Goal: Task Accomplishment & Management: Complete application form

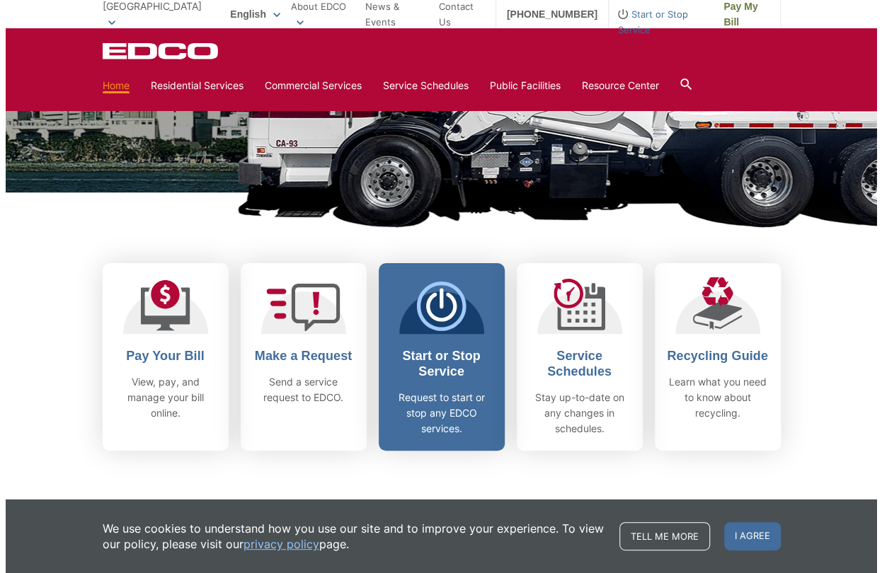
scroll to position [283, 0]
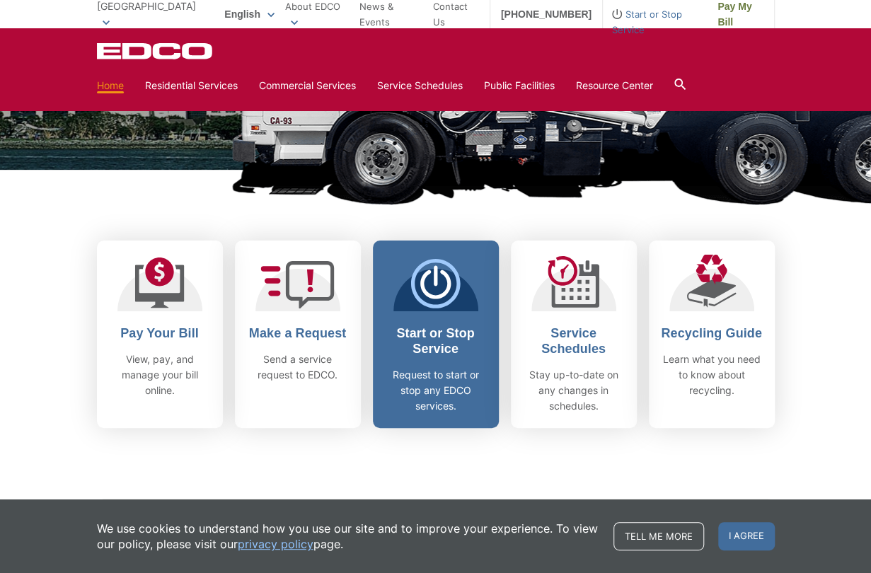
click at [464, 289] on div at bounding box center [436, 283] width 85 height 57
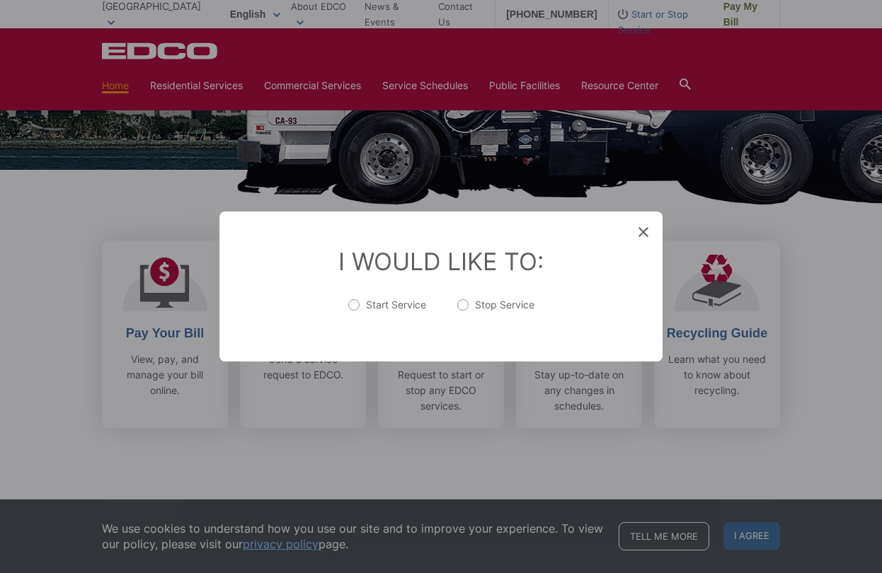
click at [354, 303] on label "Start Service" at bounding box center [387, 312] width 78 height 28
radio input "true"
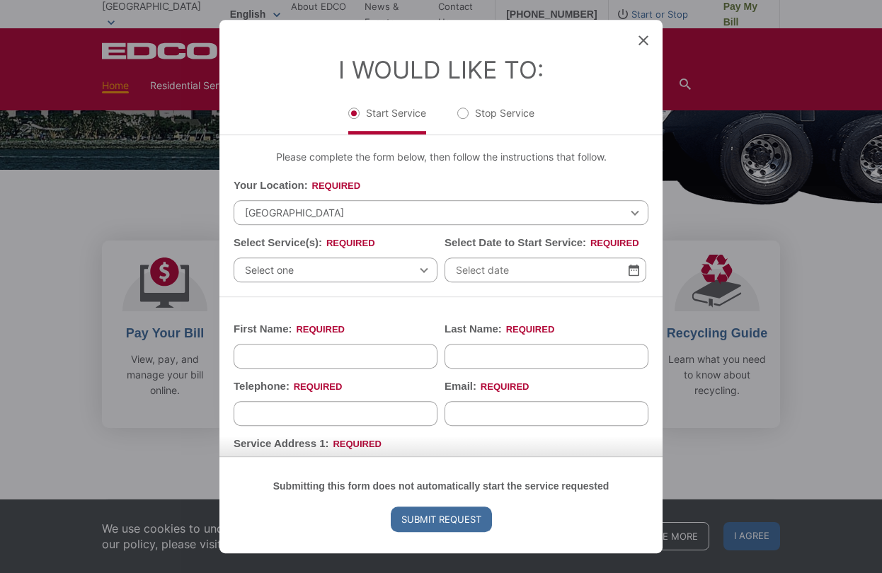
click at [306, 268] on span "Select one" at bounding box center [336, 270] width 204 height 25
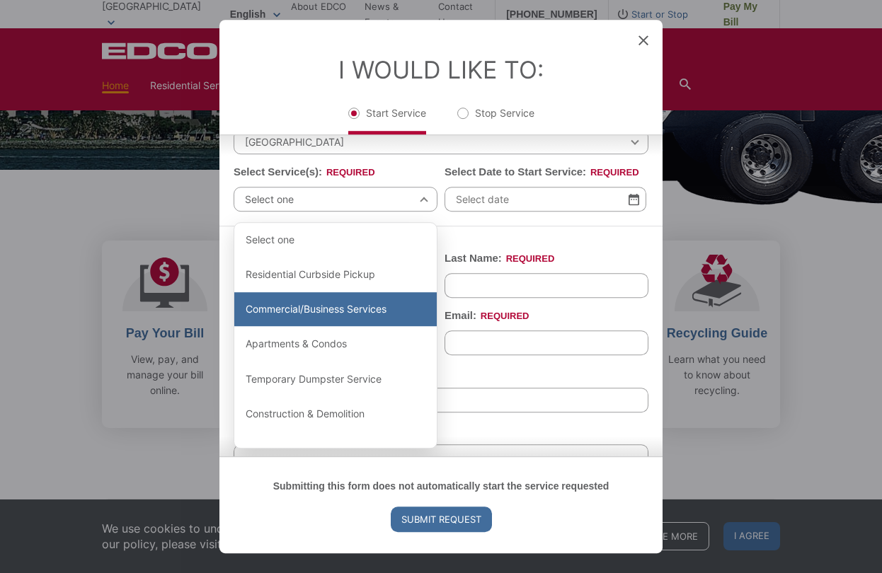
scroll to position [142, 0]
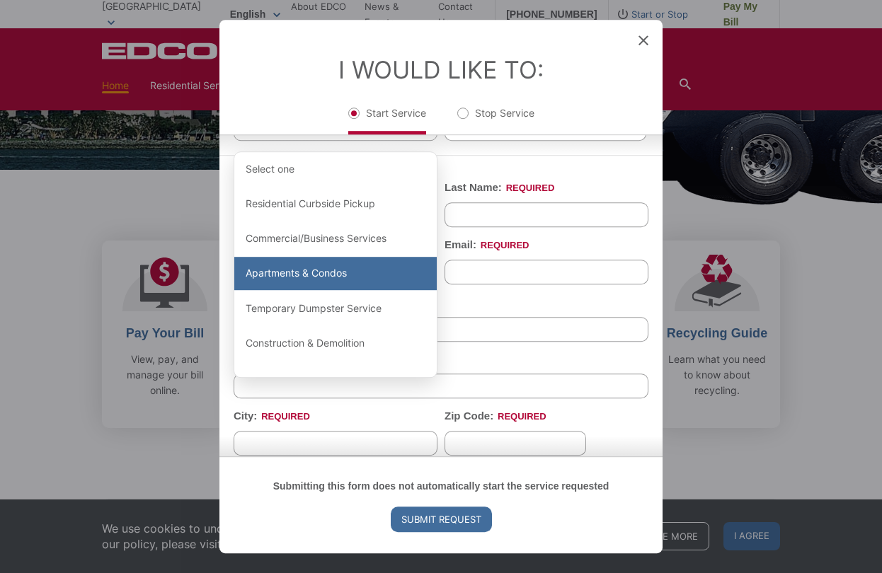
click at [331, 277] on div "Apartments & Condos" at bounding box center [335, 274] width 202 height 34
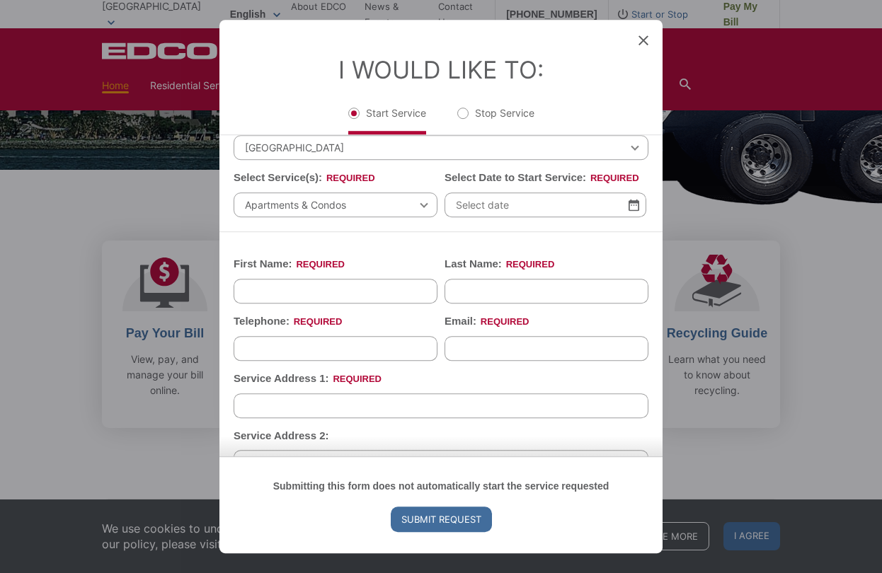
scroll to position [0, 0]
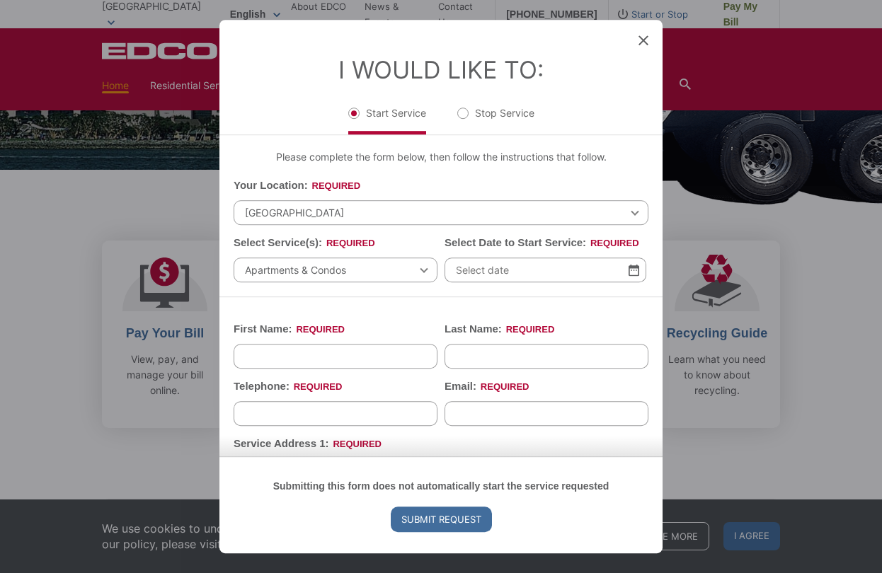
click at [488, 263] on input "Select Date to Start Service: *" at bounding box center [546, 270] width 202 height 25
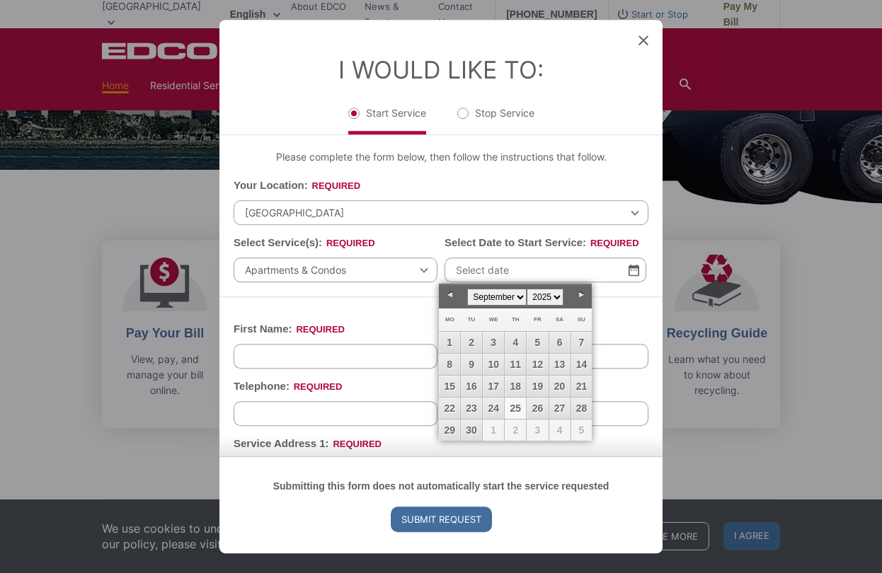
click at [515, 403] on link "25" at bounding box center [515, 408] width 21 height 21
type input "[DATE]"
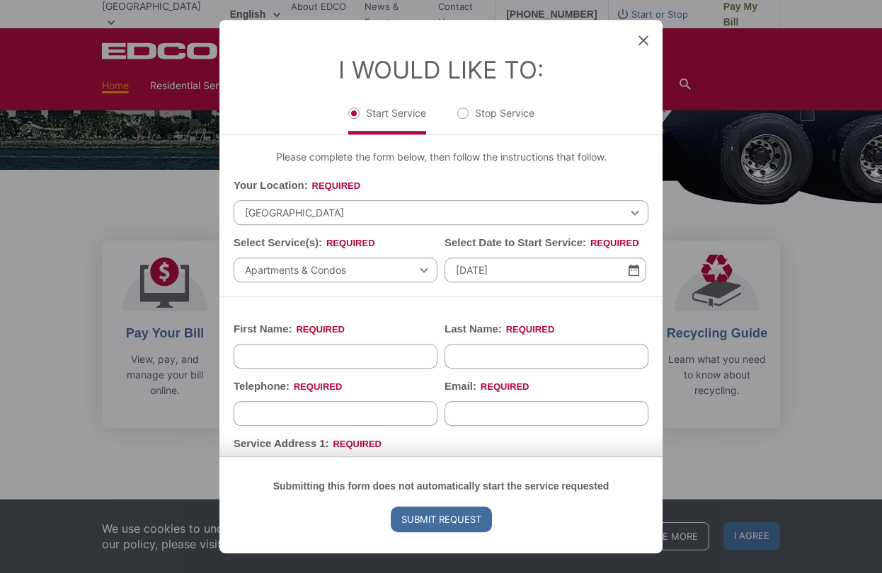
click at [342, 353] on input "First Name: *" at bounding box center [336, 356] width 204 height 25
type input "[PERSON_NAME]"
click at [325, 409] on input "(___) ___-____" at bounding box center [336, 413] width 204 height 25
type input "[PHONE_NUMBER]"
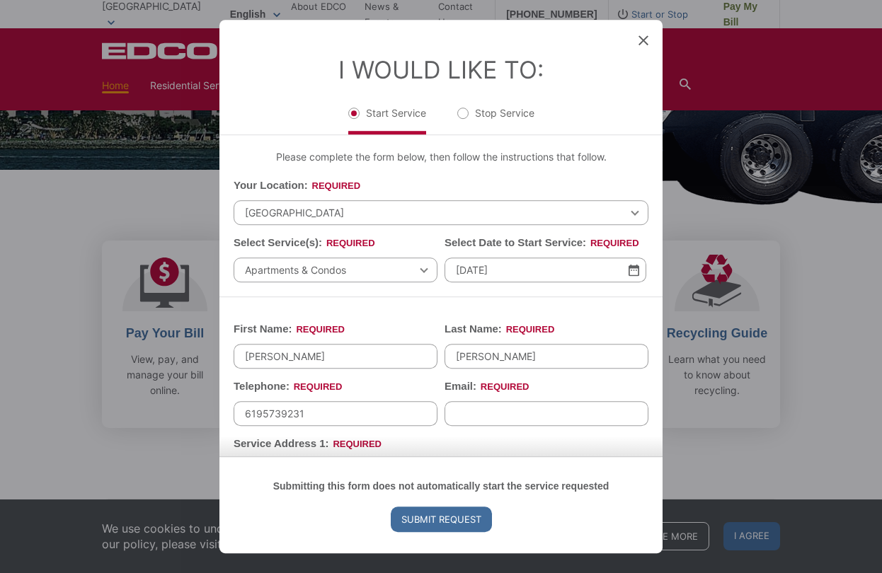
type input "[EMAIL_ADDRESS][DOMAIN_NAME]"
type input "92054"
drag, startPoint x: 561, startPoint y: 409, endPoint x: 486, endPoint y: 409, distance: 75.7
click at [484, 411] on input "[EMAIL_ADDRESS][DOMAIN_NAME]" at bounding box center [547, 413] width 204 height 25
type input "[EMAIL_ADDRESS][DOMAIN_NAME]"
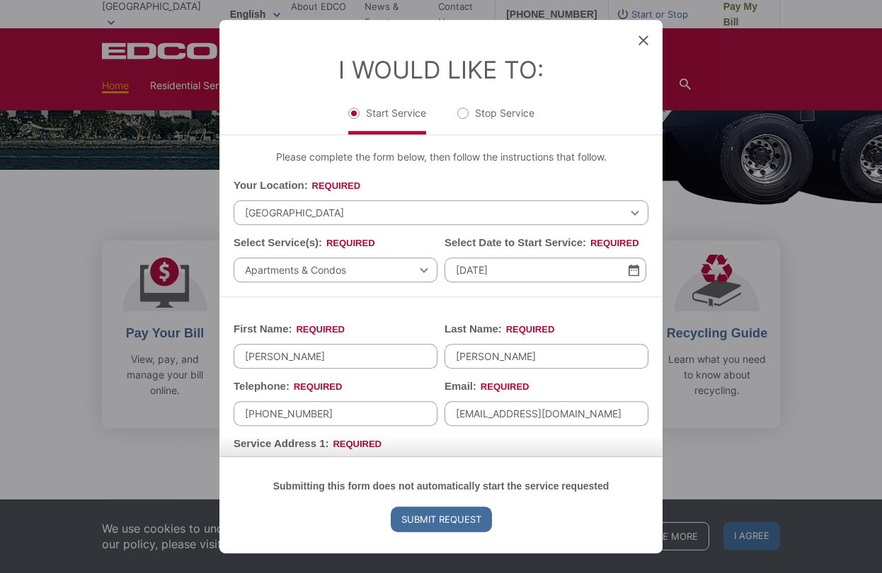
click at [422, 302] on div "First Name: * [PERSON_NAME] Last Name: * [PERSON_NAME] Telephone: * [PHONE_NUMB…" at bounding box center [440, 565] width 443 height 537
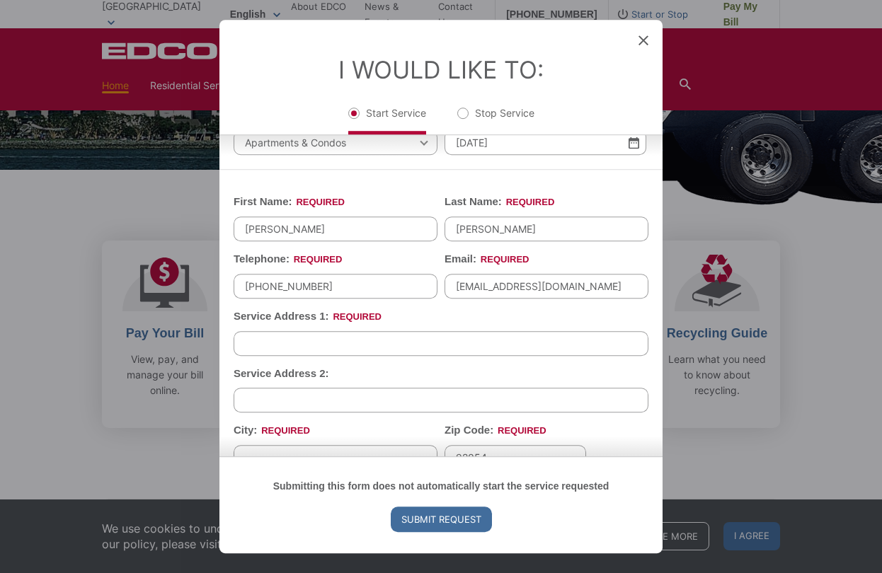
scroll to position [142, 0]
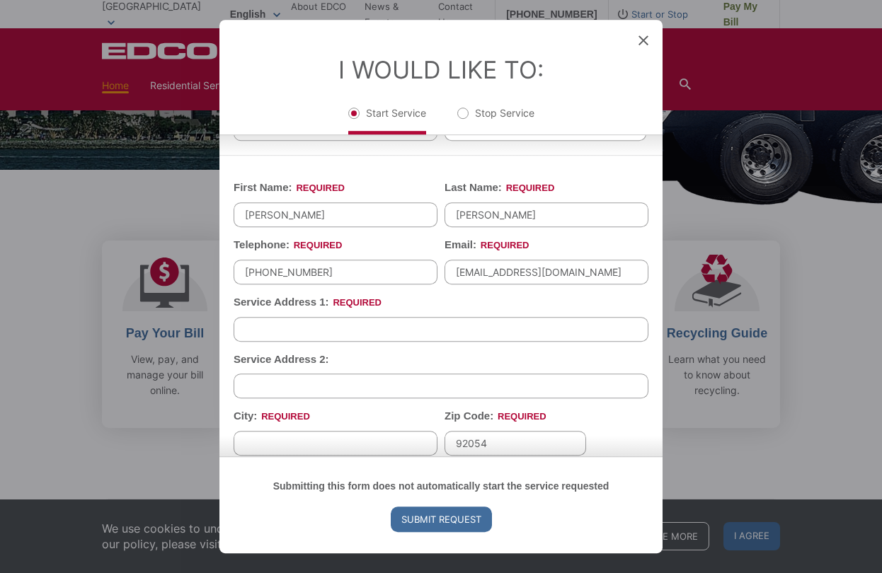
click at [369, 331] on input "Service Address 1: *" at bounding box center [441, 329] width 415 height 25
click at [413, 325] on input "1239 [PERSON_NAME]" at bounding box center [441, 329] width 415 height 25
type input "[STREET_ADDRESS][PERSON_NAME]"
click at [335, 457] on div "Submitting this form does not automatically start the service requested Submit …" at bounding box center [440, 505] width 443 height 97
click at [306, 433] on input "City: *" at bounding box center [336, 443] width 204 height 25
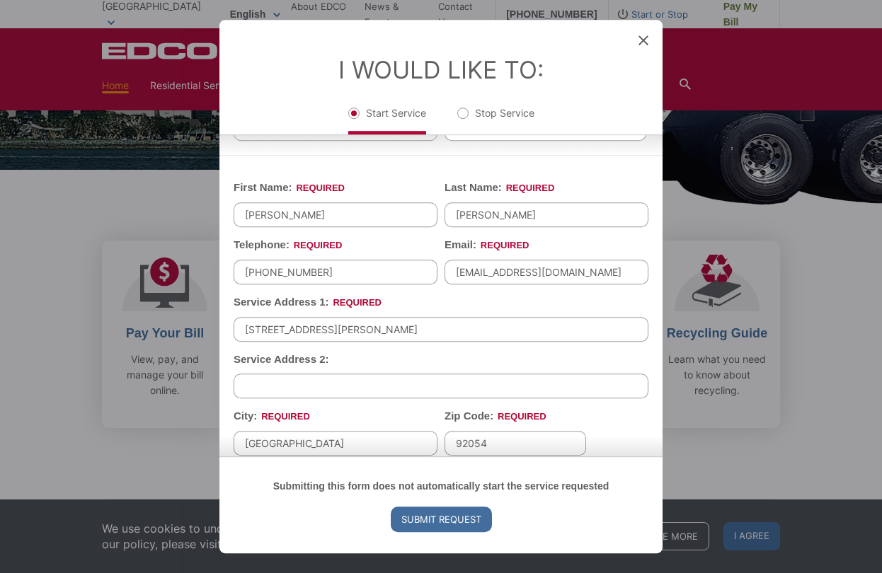
type input "[GEOGRAPHIC_DATA]"
click at [530, 457] on div "Submitting this form does not automatically start the service requested Submit …" at bounding box center [440, 505] width 443 height 97
click at [477, 435] on input "92054" at bounding box center [516, 443] width 142 height 25
click at [484, 457] on div "Submitting this form does not automatically start the service requested Submit …" at bounding box center [440, 505] width 443 height 97
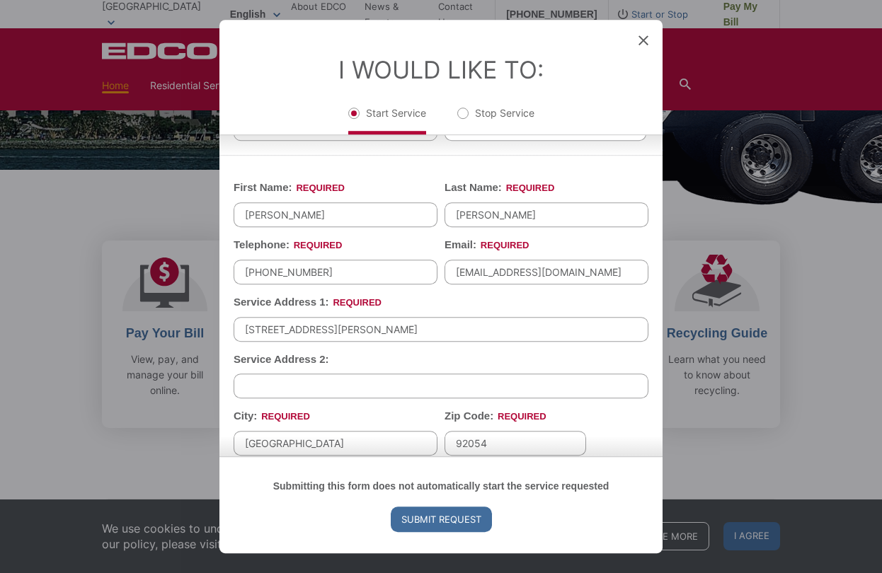
click at [481, 431] on input "92054" at bounding box center [516, 443] width 142 height 25
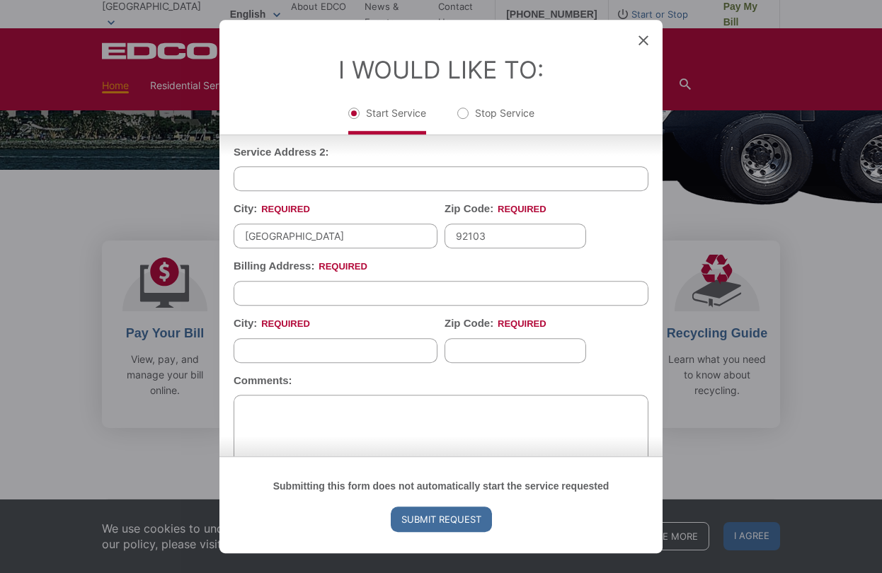
scroll to position [354, 0]
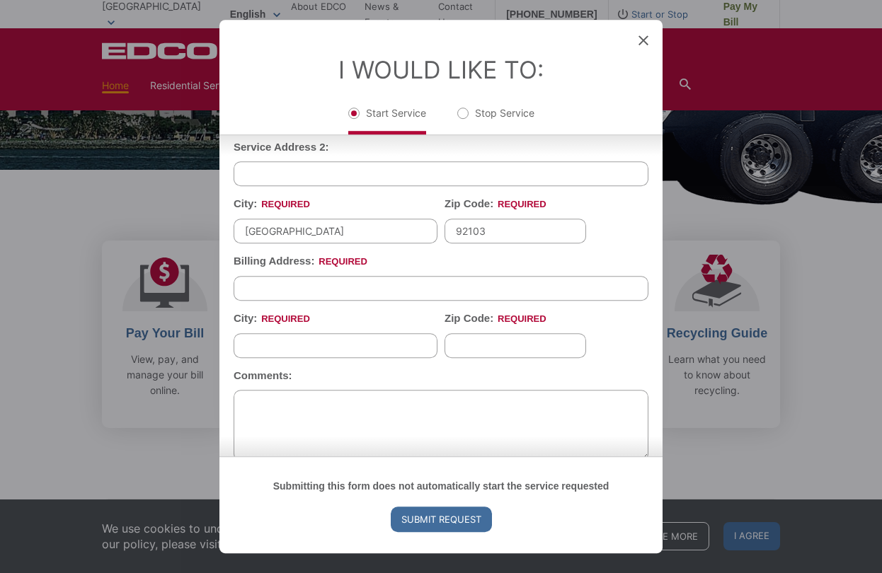
type input "92103"
click at [328, 279] on input "Billing Address: *" at bounding box center [441, 288] width 415 height 25
type input "[STREET_ADDRESS]"
click at [317, 333] on input "City: *" at bounding box center [336, 345] width 204 height 25
type input "San DIego"
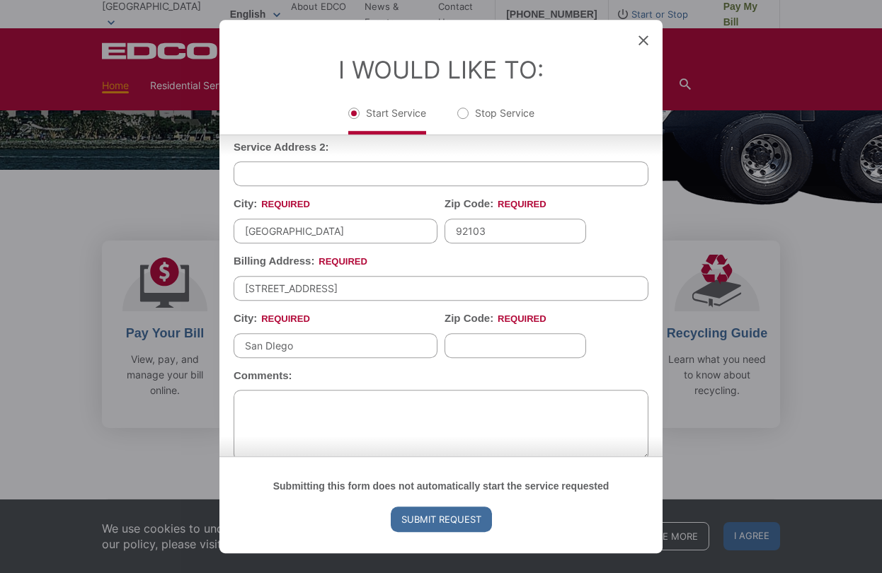
click at [536, 338] on input "Zip Code: *" at bounding box center [516, 345] width 142 height 25
type input "92122"
click at [413, 390] on textarea "Comments:" at bounding box center [441, 425] width 415 height 71
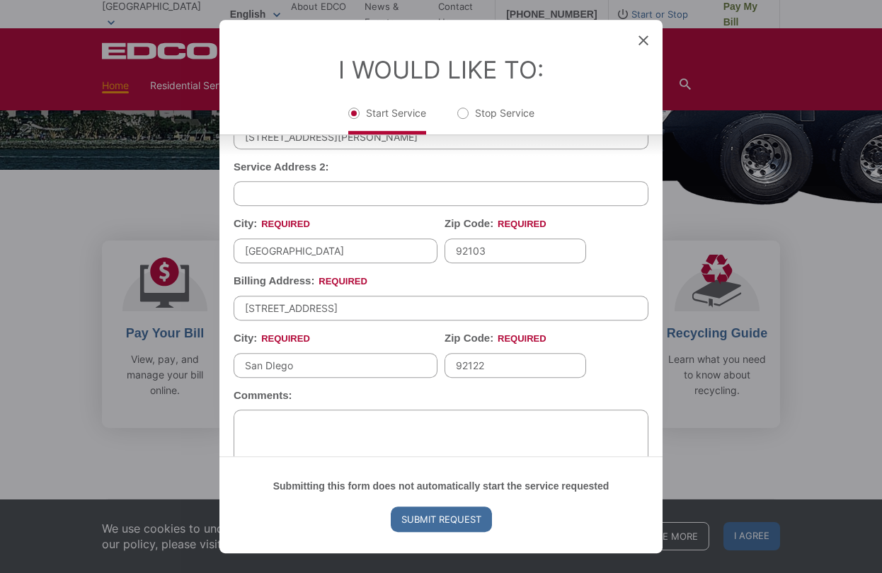
scroll to position [367, 0]
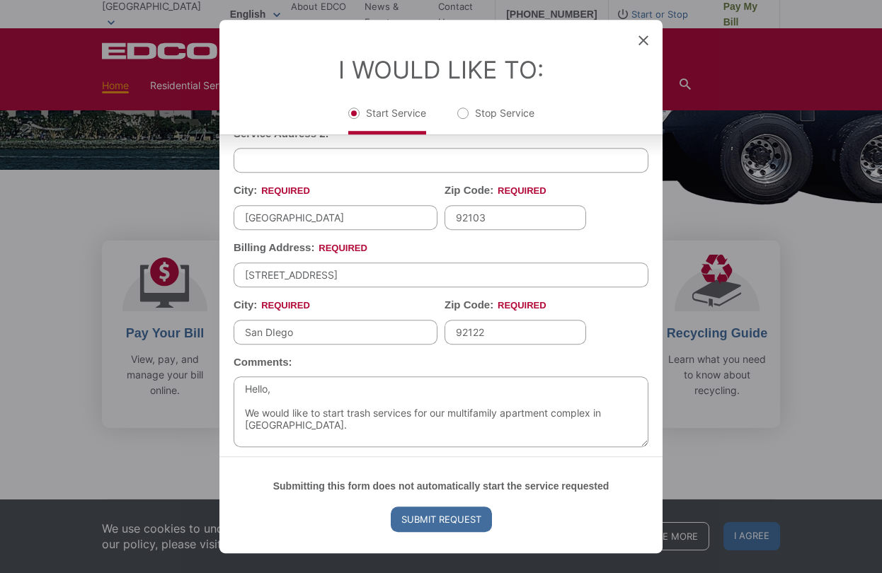
click at [449, 398] on textarea "Hello, We would like to start trash services for our multifamily apartment comp…" at bounding box center [441, 412] width 415 height 71
click at [377, 416] on textarea "Hello, We would like to start trash services for our 29 unit multifamily apartm…" at bounding box center [441, 412] width 415 height 71
click at [377, 418] on textarea "Hello, We would like to start trash services for our 29-unit multifamily apartm…" at bounding box center [441, 412] width 415 height 71
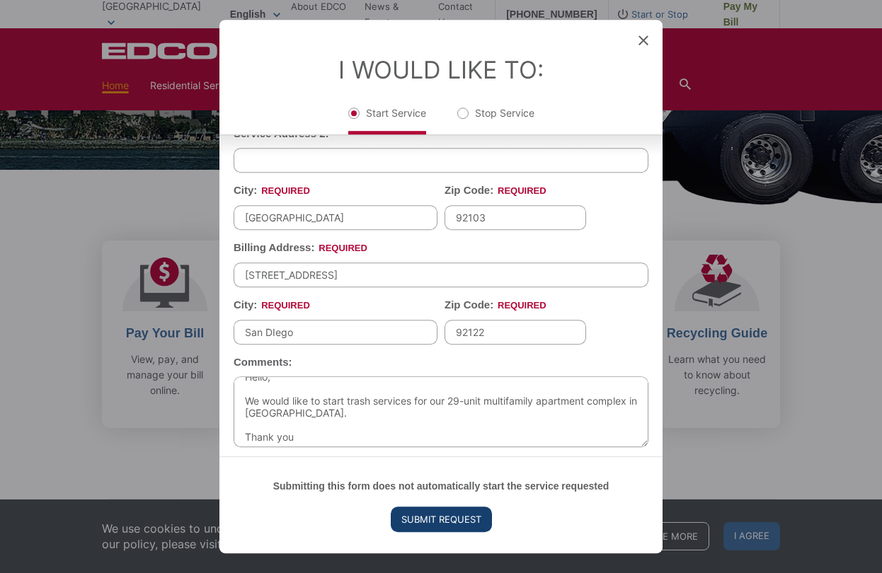
type textarea "Hello, We would like to start trash services for our 29-unit multifamily apartm…"
click at [424, 517] on input "Submit Request" at bounding box center [441, 519] width 101 height 25
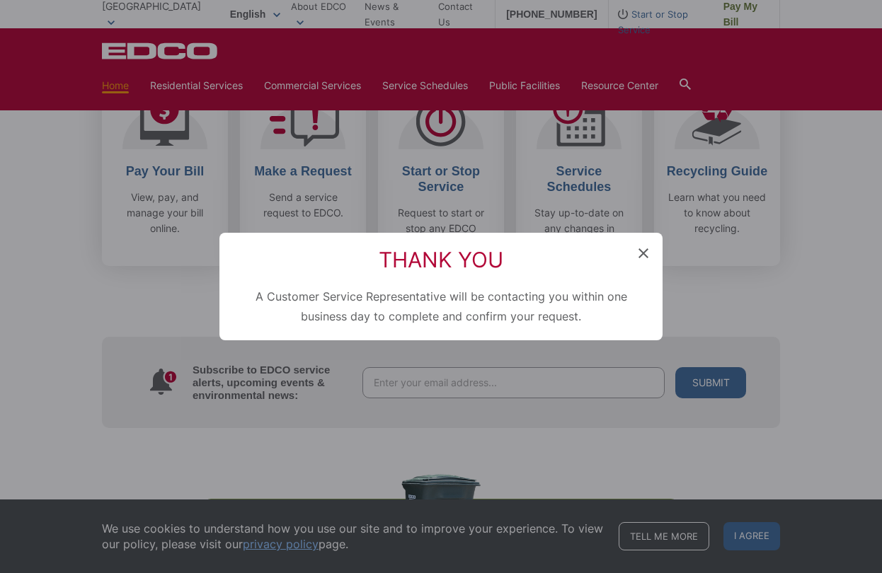
scroll to position [0, 0]
click at [644, 253] on icon at bounding box center [643, 253] width 10 height 10
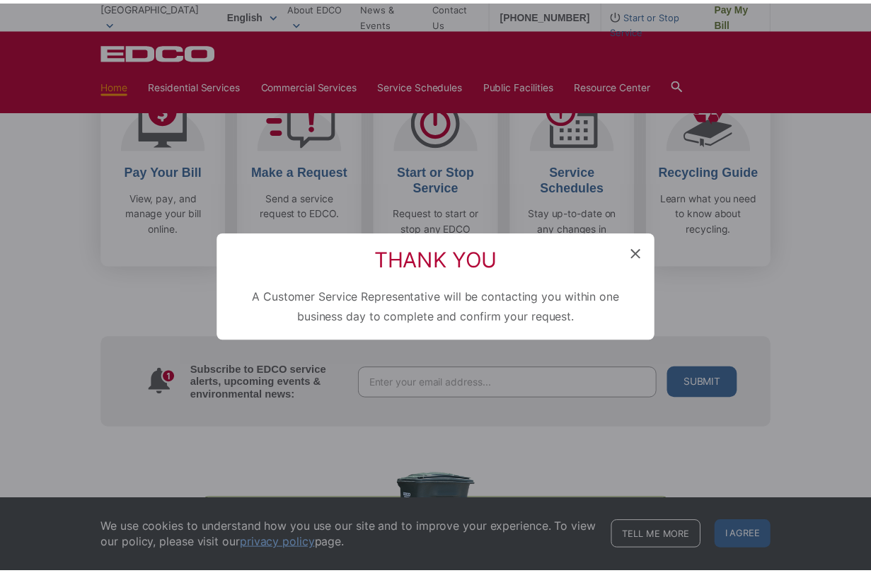
scroll to position [283, 0]
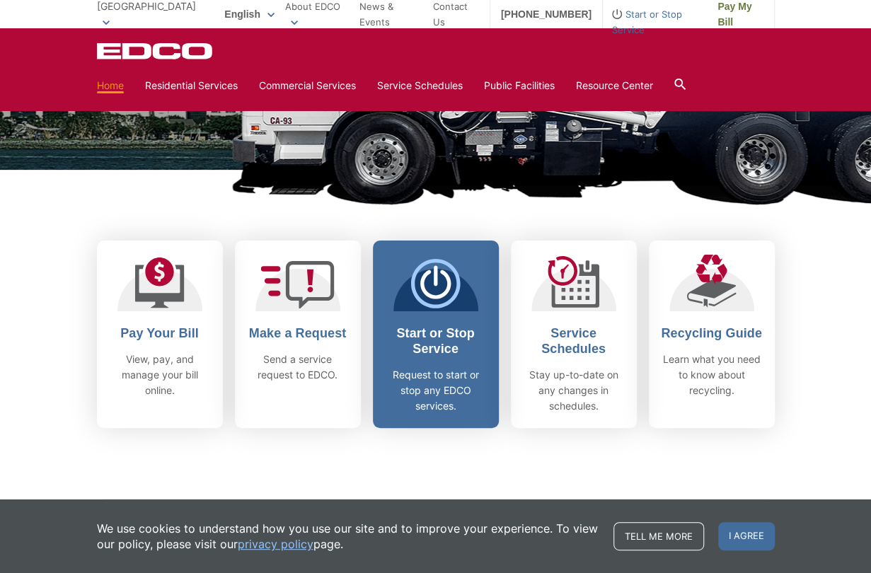
click at [432, 323] on span "Start or Stop Service Request to start or stop any EDCO services." at bounding box center [436, 335] width 126 height 188
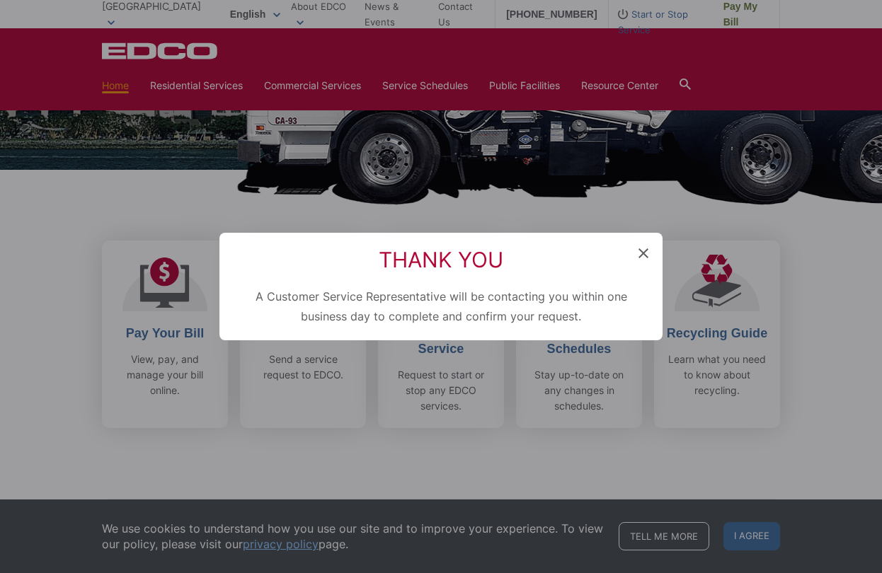
click at [640, 256] on icon at bounding box center [643, 253] width 10 height 10
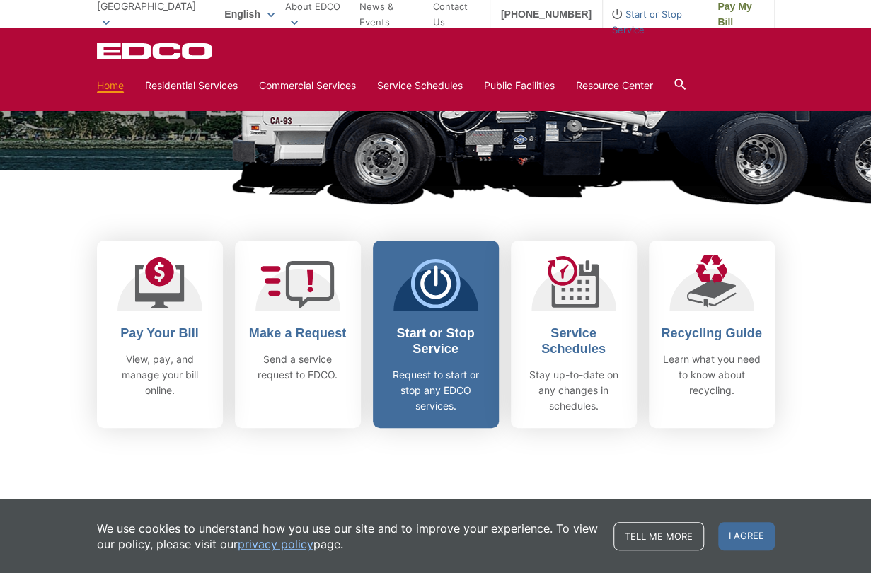
click at [432, 294] on icon at bounding box center [436, 284] width 50 height 50
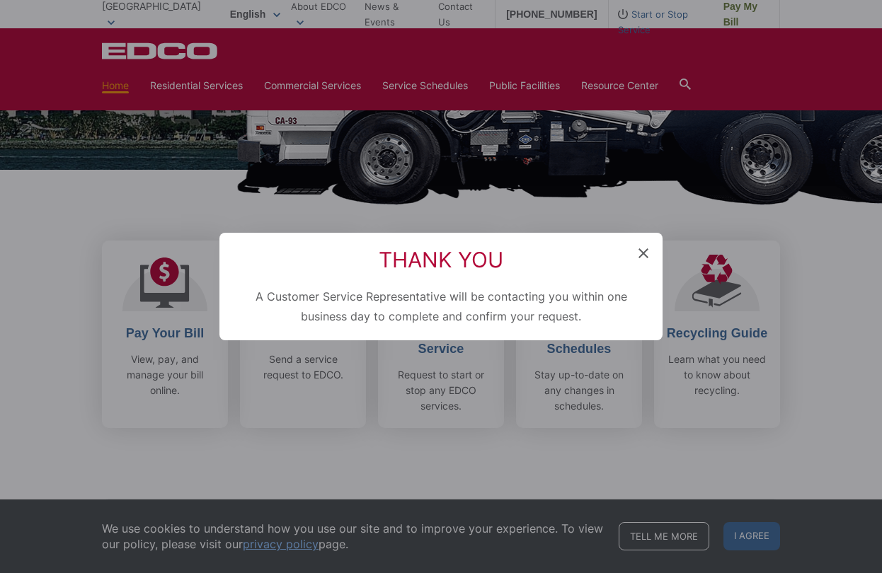
click at [643, 251] on icon at bounding box center [643, 253] width 10 height 10
